Goal: Information Seeking & Learning: Understand process/instructions

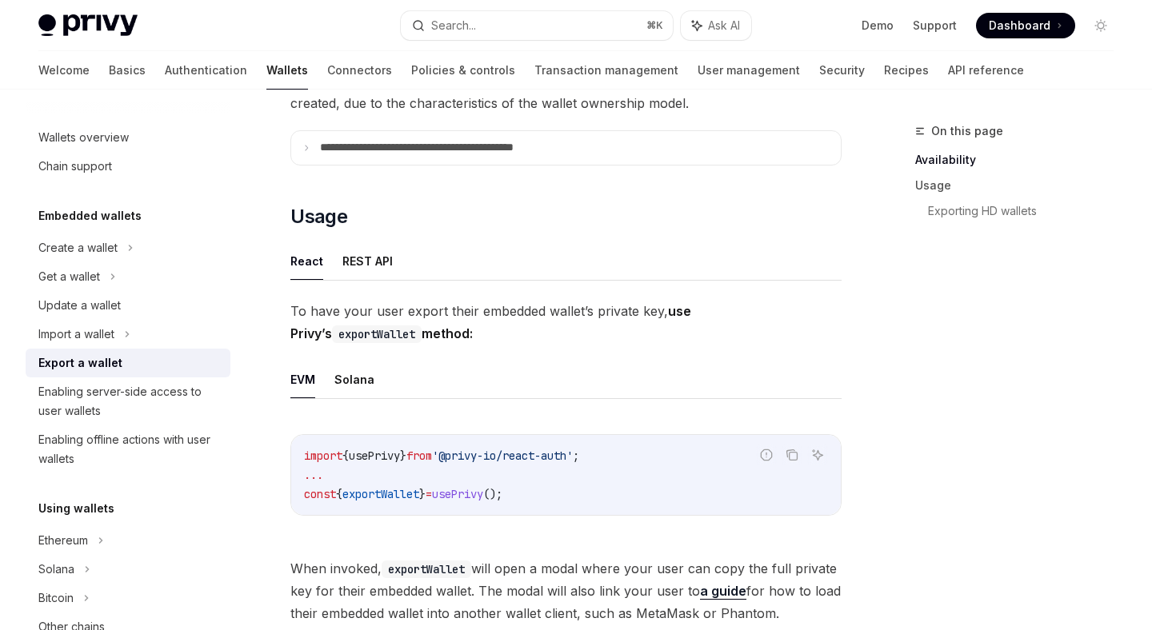
scroll to position [174, 0]
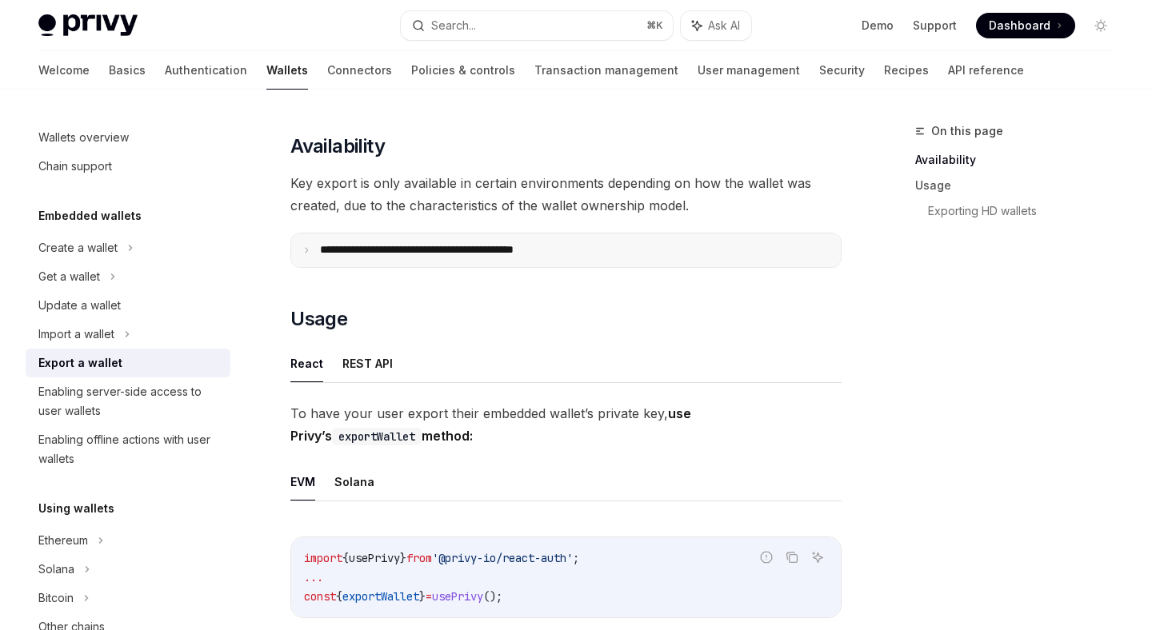
click at [450, 242] on summary "**********" at bounding box center [566, 251] width 550 height 34
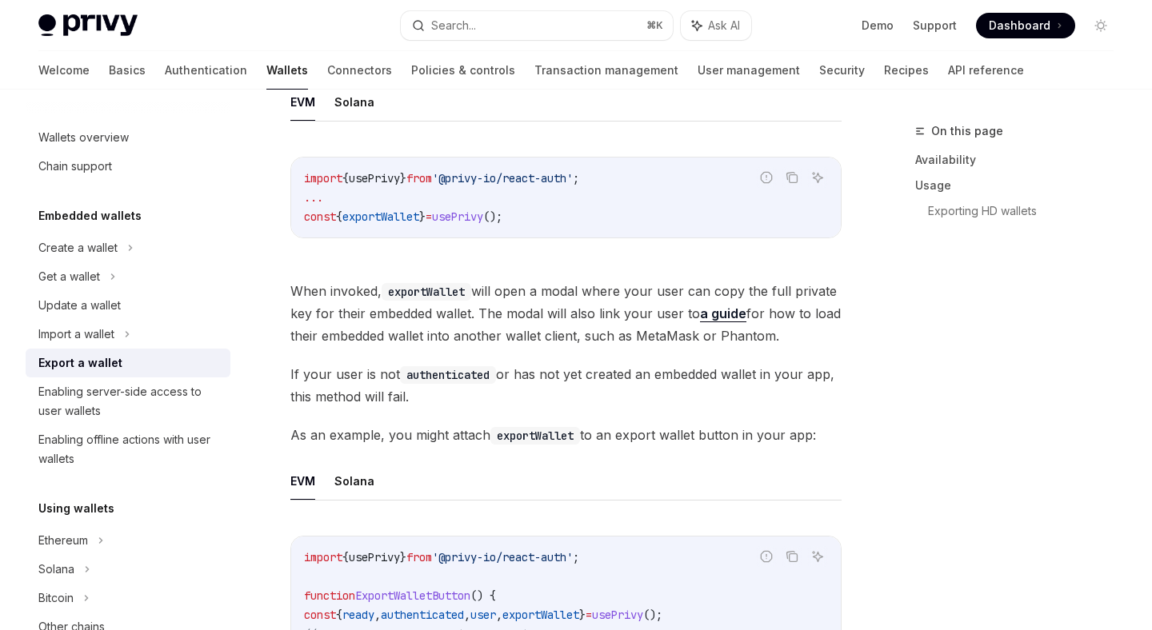
scroll to position [967, 0]
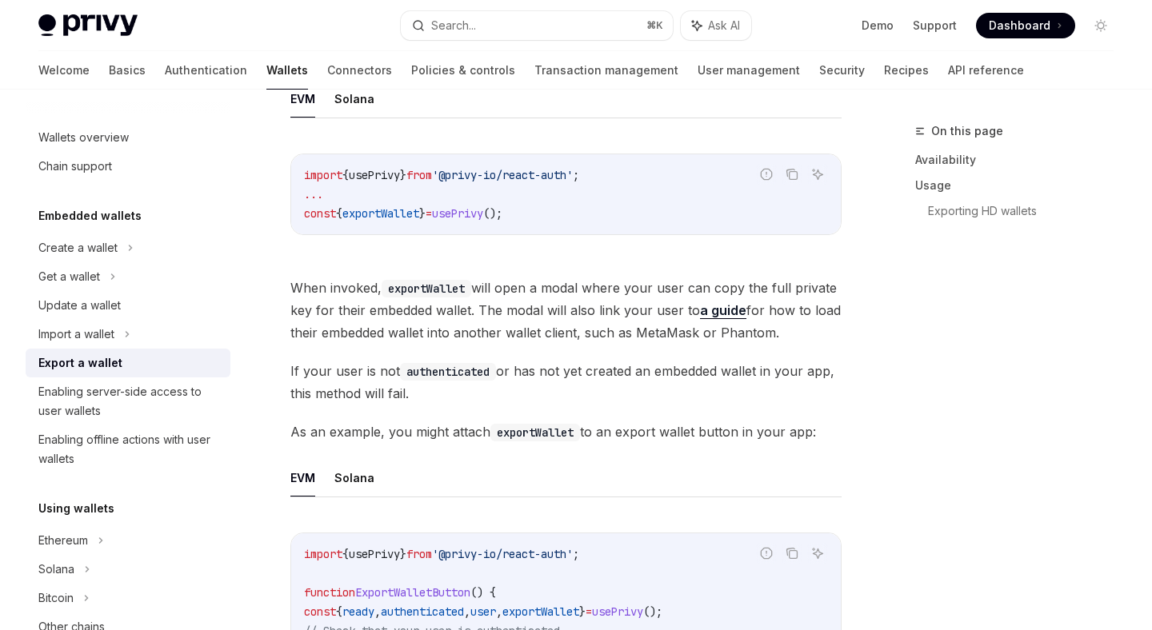
drag, startPoint x: 490, startPoint y: 289, endPoint x: 791, endPoint y: 333, distance: 304.0
click at [791, 334] on span "When invoked, exportWallet will open a modal where your user can copy the full …" at bounding box center [565, 310] width 551 height 67
click at [791, 333] on span "When invoked, exportWallet will open a modal where your user can copy the full …" at bounding box center [565, 310] width 551 height 67
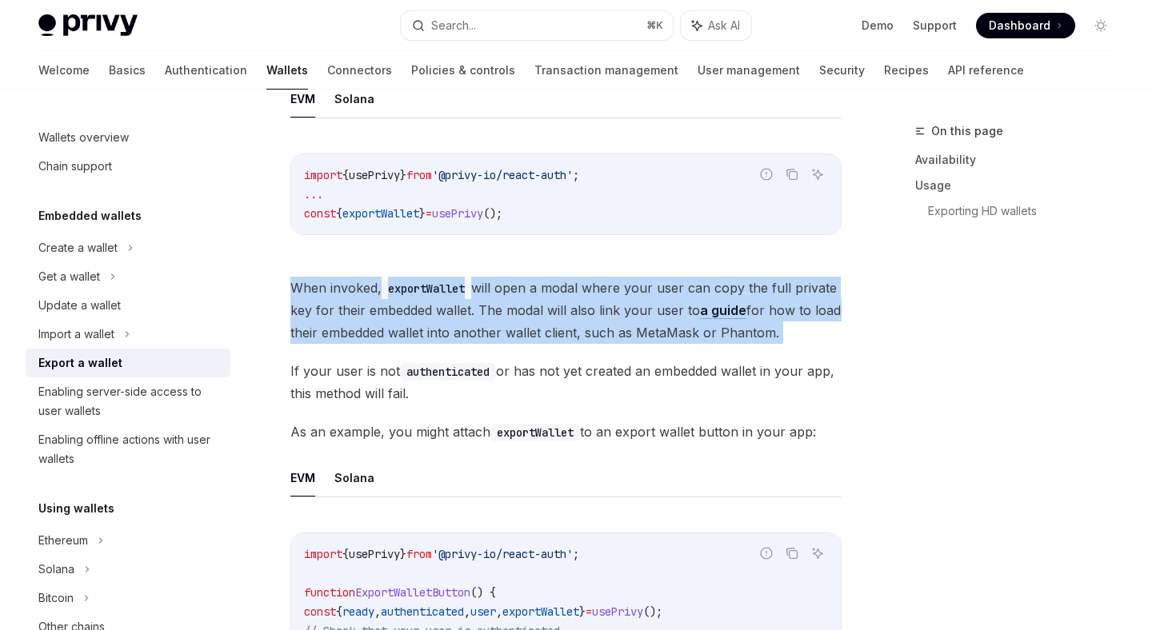
drag, startPoint x: 288, startPoint y: 286, endPoint x: 638, endPoint y: 354, distance: 356.9
click at [635, 351] on div "**********" at bounding box center [416, 458] width 858 height 2608
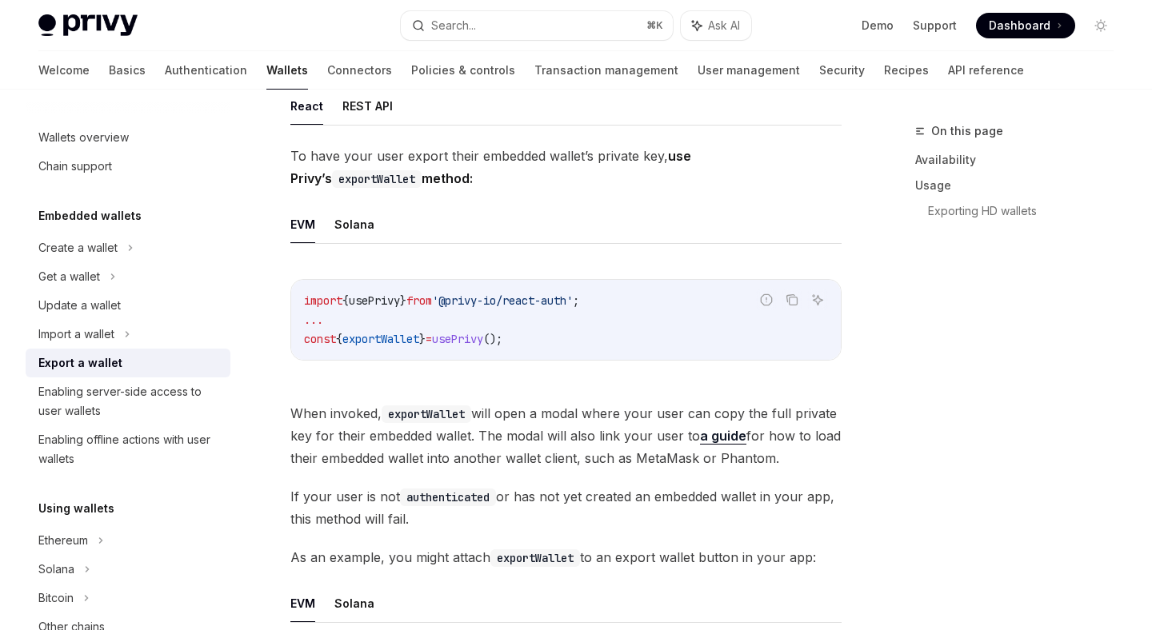
scroll to position [839, 0]
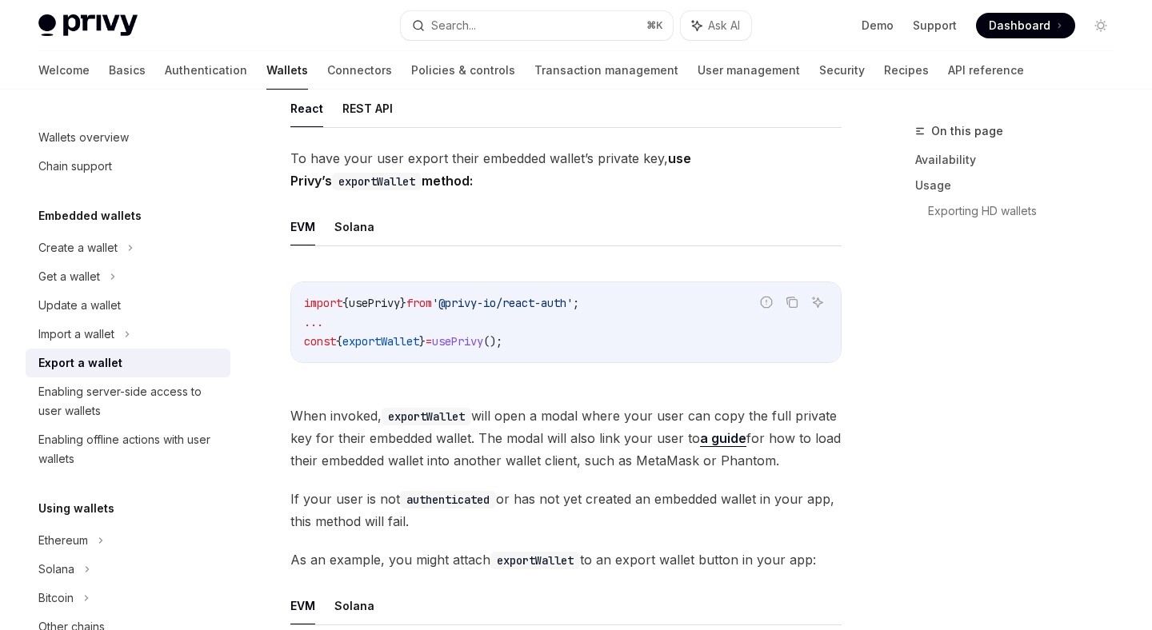
click at [450, 421] on code "exportWallet" at bounding box center [427, 417] width 90 height 18
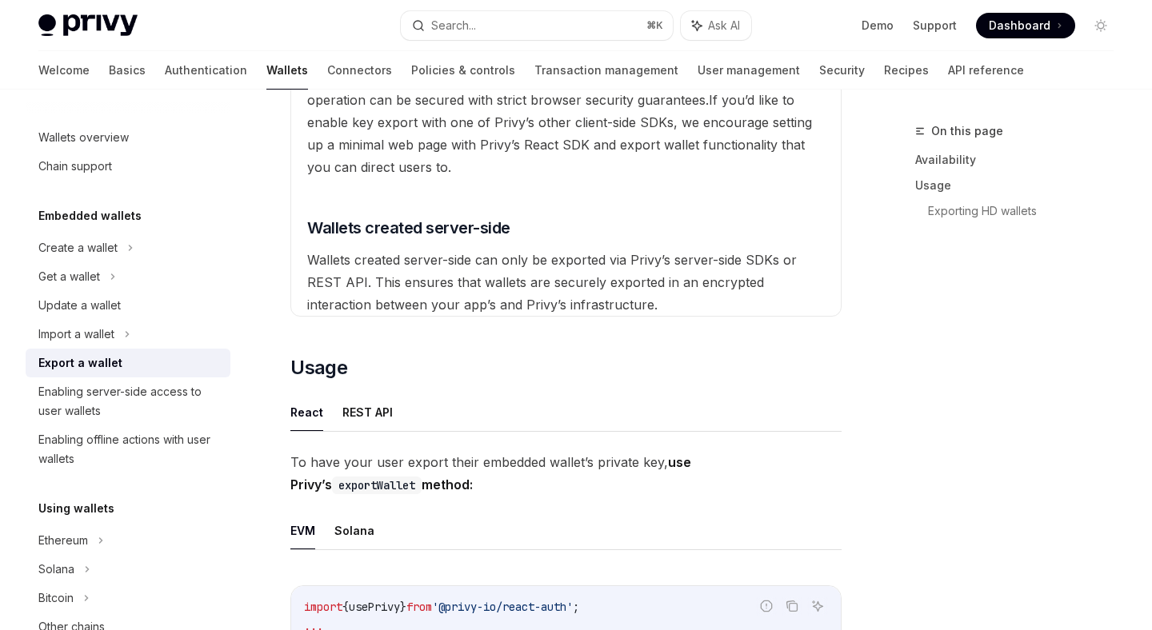
scroll to position [510, 0]
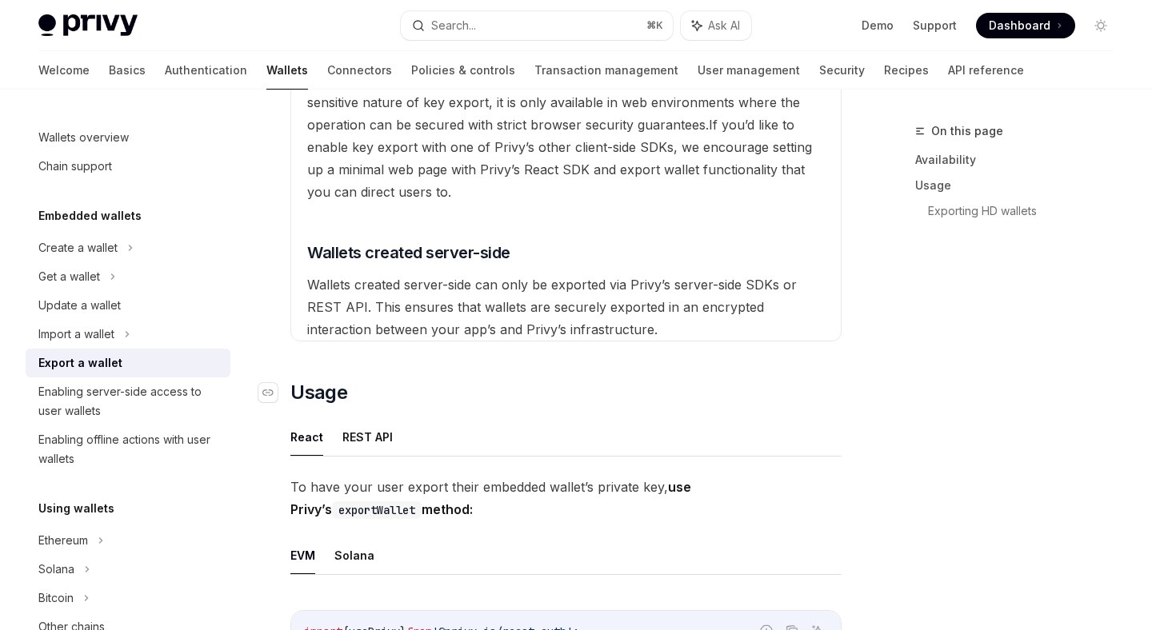
click at [350, 395] on h2 "​ Usage" at bounding box center [565, 393] width 551 height 26
click at [265, 395] on icon "Navigate to header" at bounding box center [267, 393] width 11 height 10
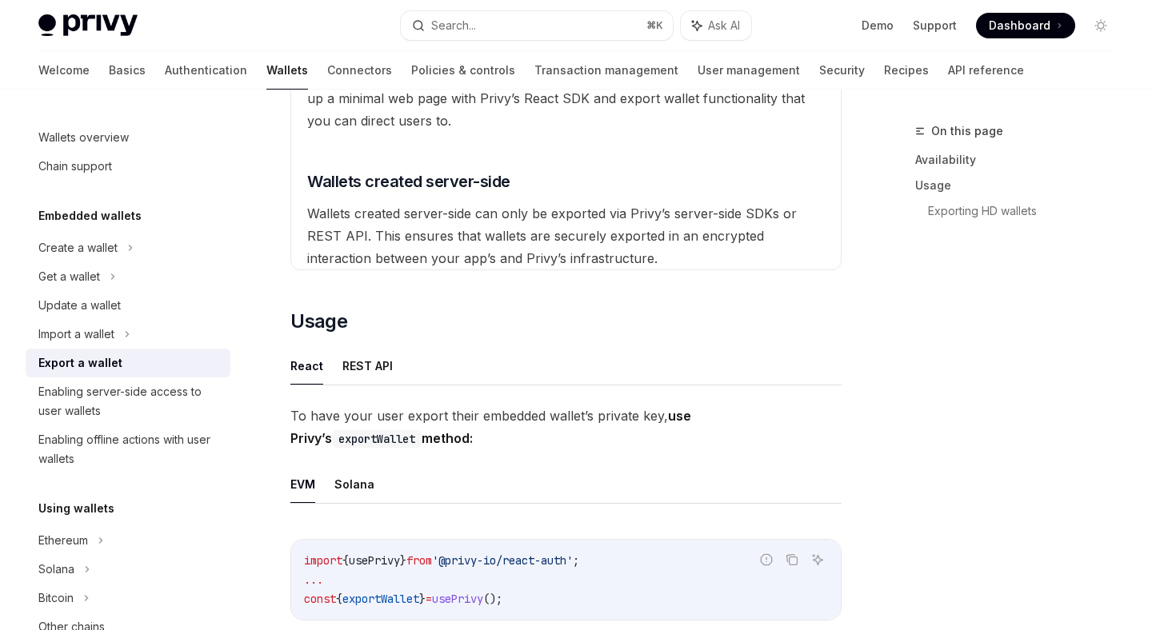
scroll to position [517, 0]
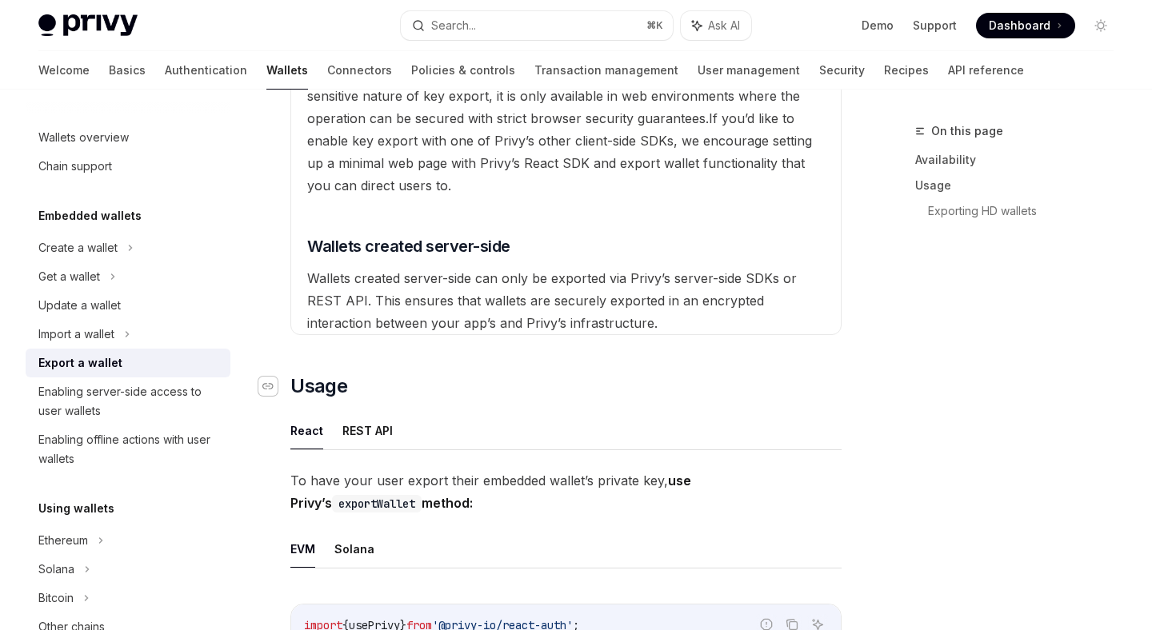
click at [276, 385] on div "Navigate to header" at bounding box center [267, 386] width 19 height 19
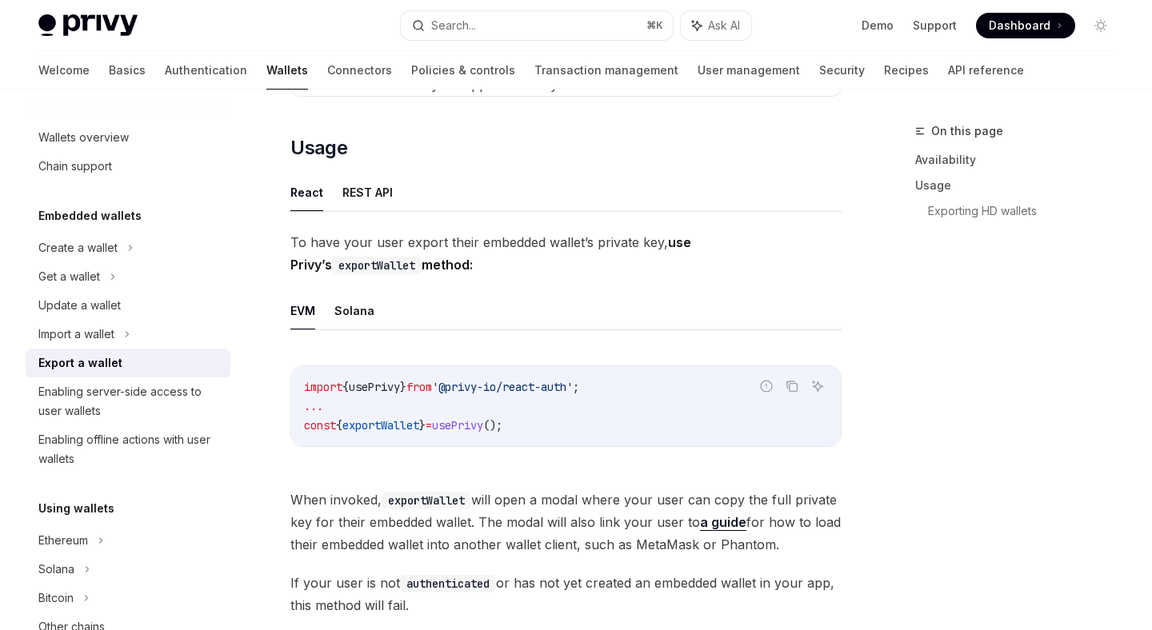
scroll to position [768, 0]
